Goal: Task Accomplishment & Management: Manage account settings

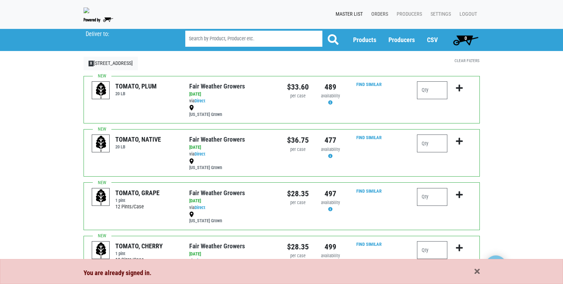
click at [381, 14] on link "Orders" at bounding box center [377, 14] width 25 height 14
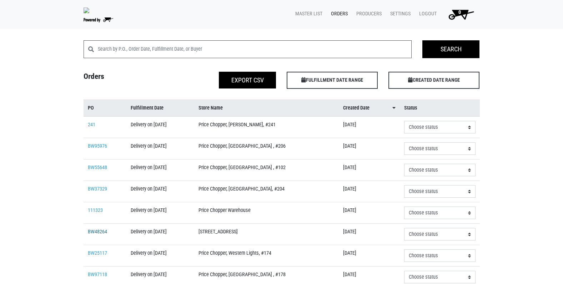
click at [97, 234] on link "BW48264" at bounding box center [97, 232] width 19 height 6
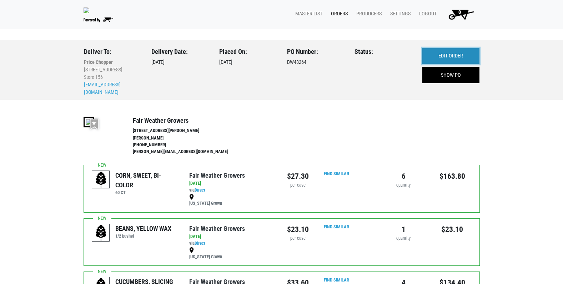
click at [448, 56] on link "EDIT ORDER" at bounding box center [450, 56] width 57 height 16
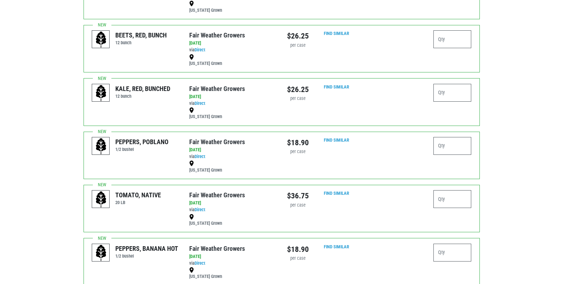
scroll to position [1355, 0]
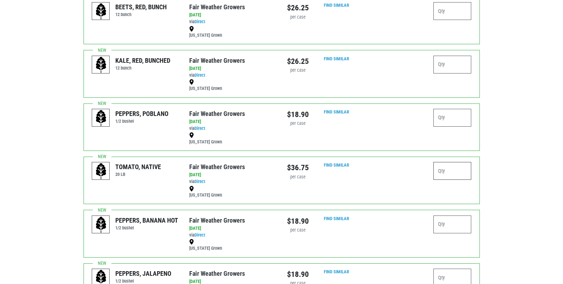
click at [447, 172] on input "number" at bounding box center [452, 171] width 38 height 18
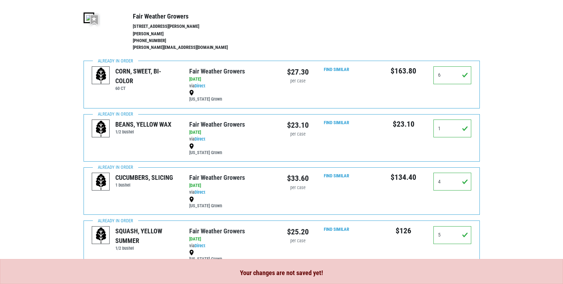
scroll to position [0, 0]
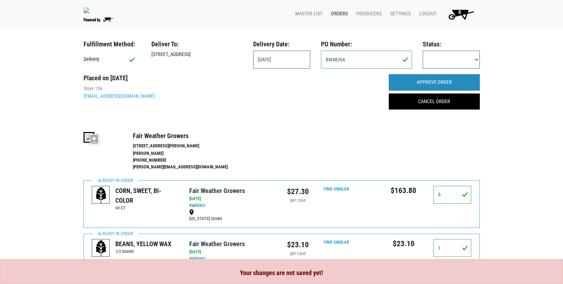
type input "4"
click at [410, 82] on input "APPROVE ORDER" at bounding box center [433, 82] width 91 height 16
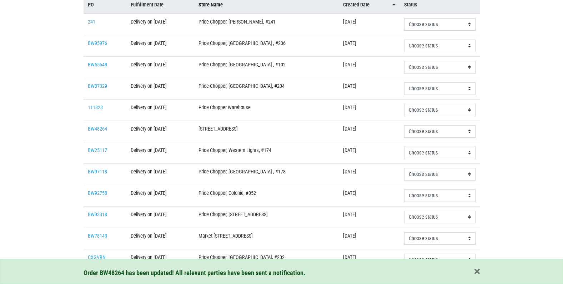
scroll to position [107, 0]
click at [96, 127] on link "BW48264" at bounding box center [97, 128] width 19 height 6
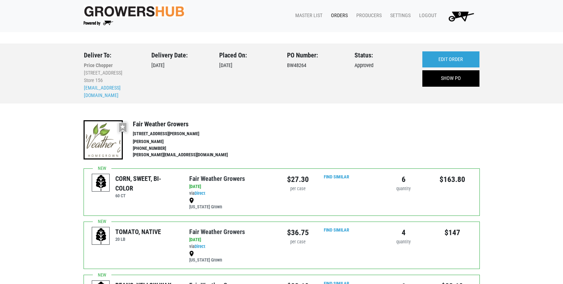
click at [343, 14] on link "Orders" at bounding box center [337, 16] width 25 height 14
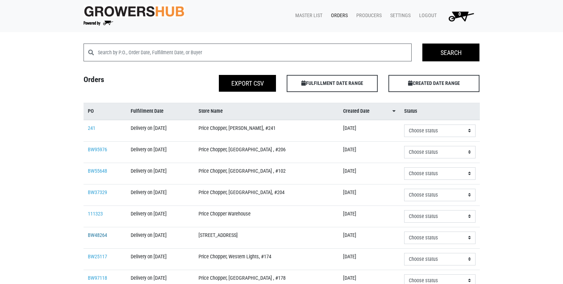
click at [97, 234] on link "BW48264" at bounding box center [97, 235] width 19 height 6
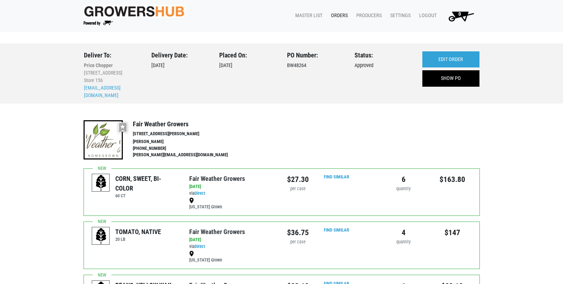
click at [341, 15] on link "Orders" at bounding box center [337, 16] width 25 height 14
